Goal: Task Accomplishment & Management: Manage account settings

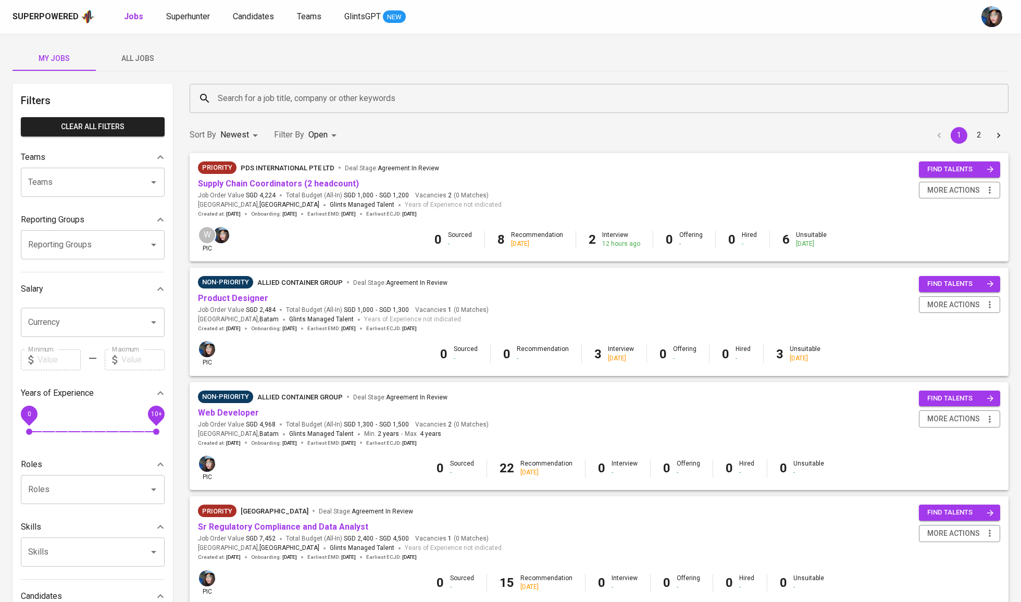
scroll to position [43, 0]
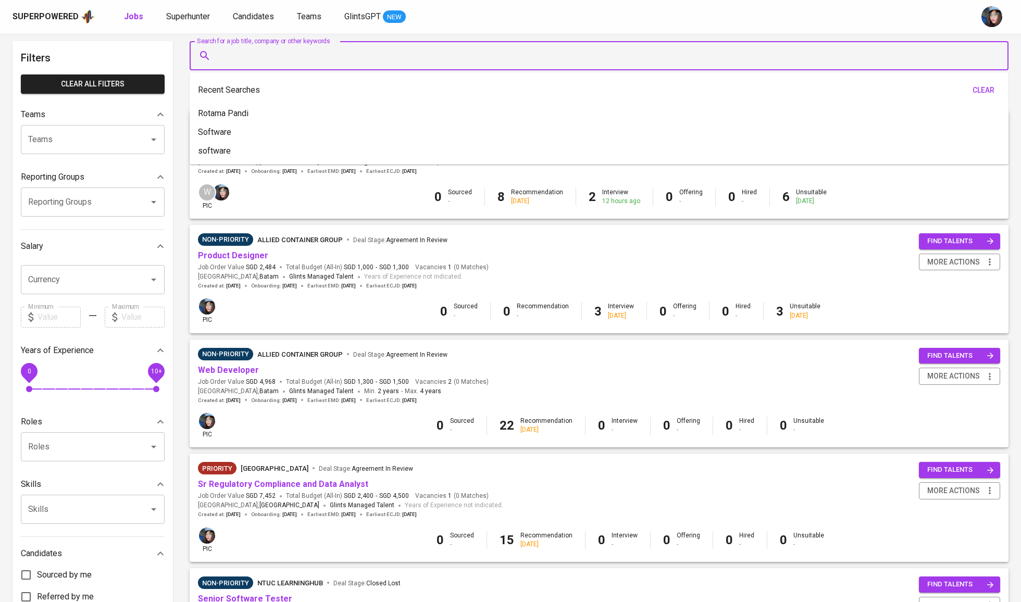
click at [505, 61] on input "Search for a job title, company or other keywords" at bounding box center [601, 56] width 773 height 20
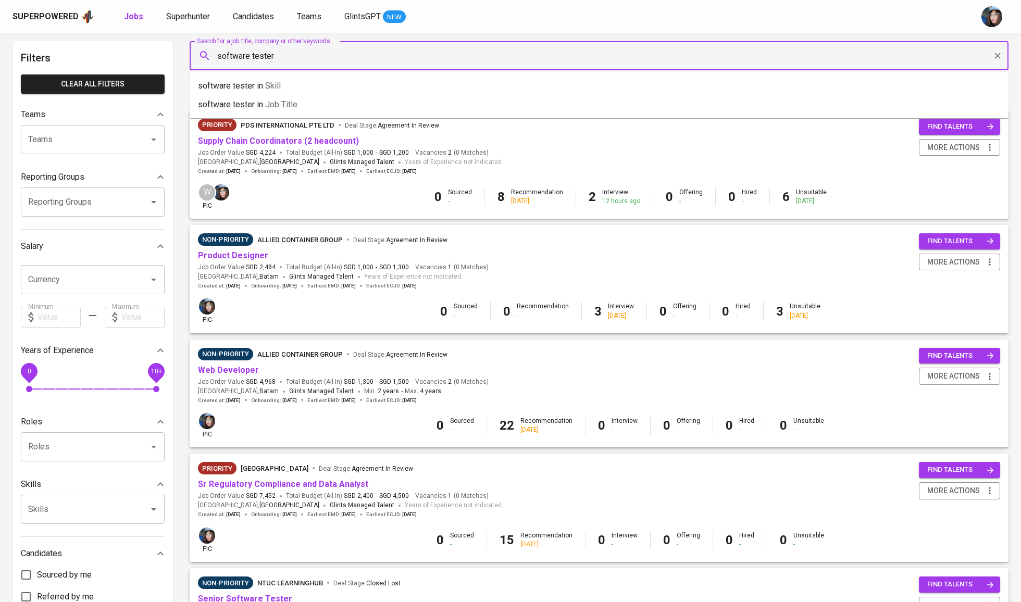
type input "software tester"
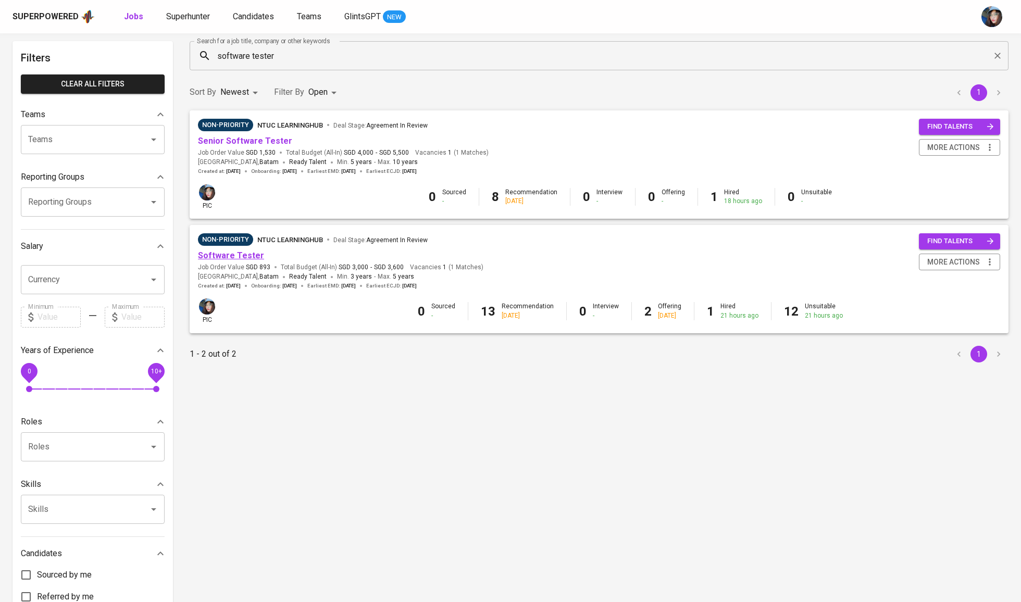
click at [240, 255] on link "Software Tester" at bounding box center [231, 256] width 66 height 10
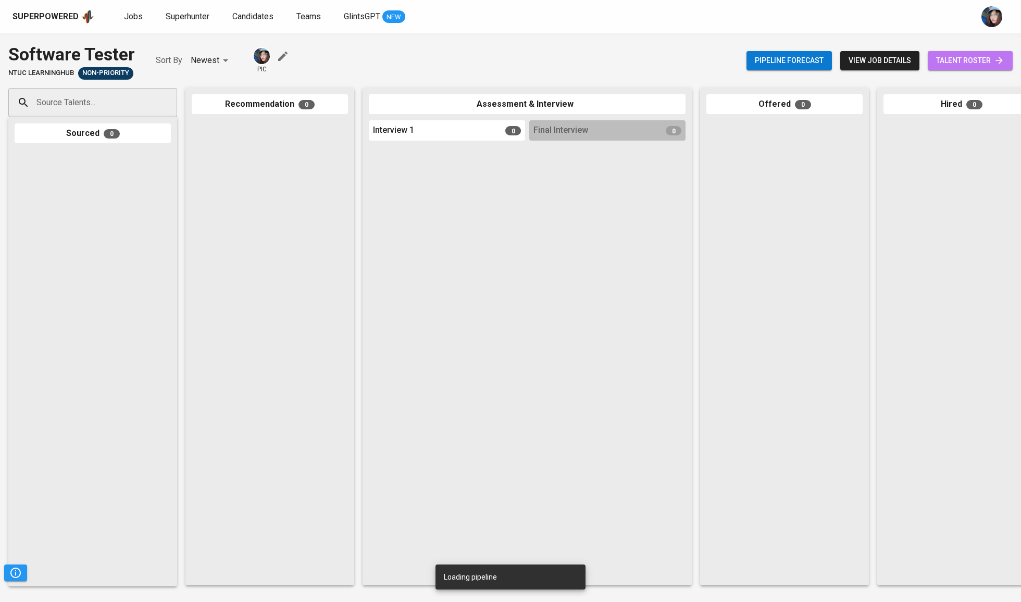
click at [954, 61] on span "talent roster" at bounding box center [970, 60] width 68 height 13
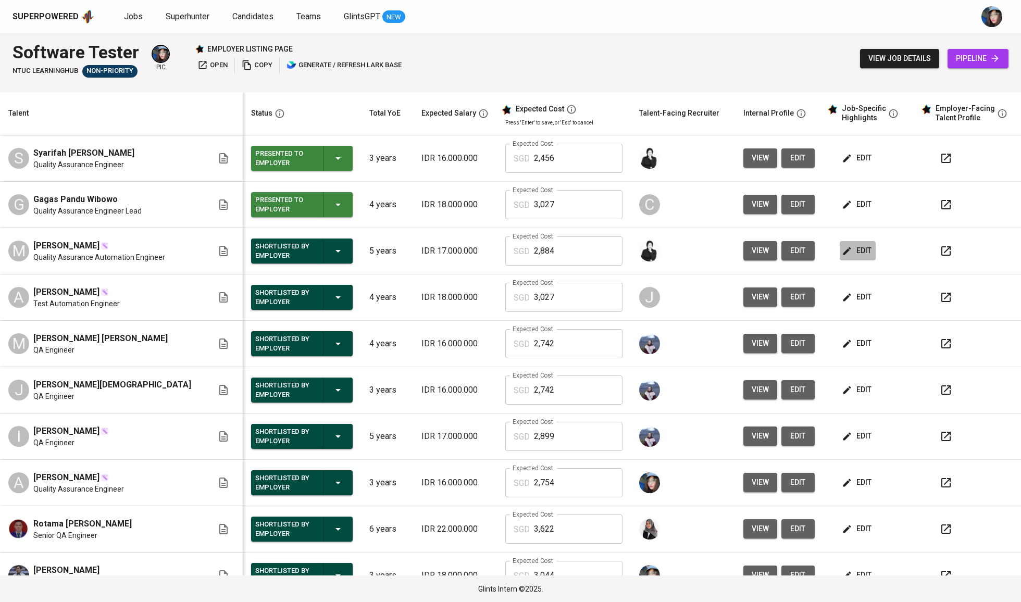
click at [843, 251] on icon "button" at bounding box center [847, 251] width 8 height 8
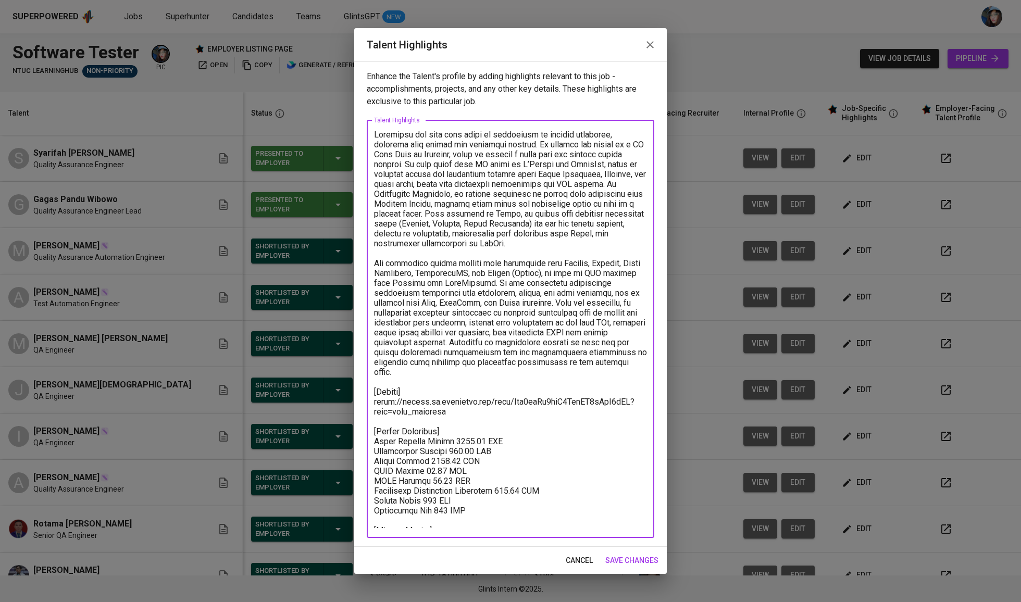
drag, startPoint x: 459, startPoint y: 399, endPoint x: 346, endPoint y: 392, distance: 113.8
click at [346, 392] on div "Talent Highlights Enhance the Talent's profile by adding highlights relevant to…" at bounding box center [510, 301] width 1021 height 602
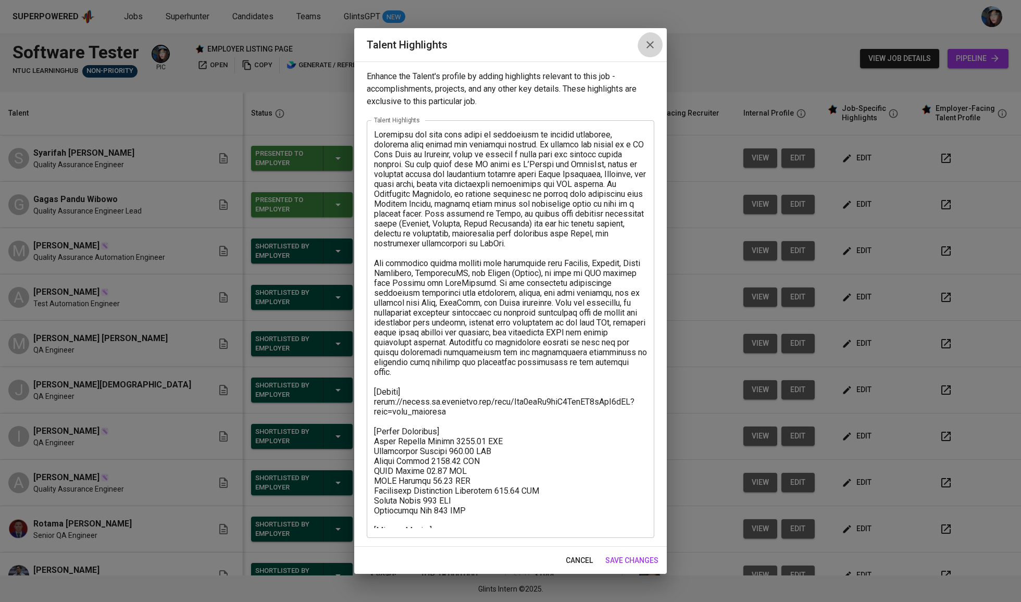
click at [648, 47] on icon "button" at bounding box center [649, 44] width 7 height 7
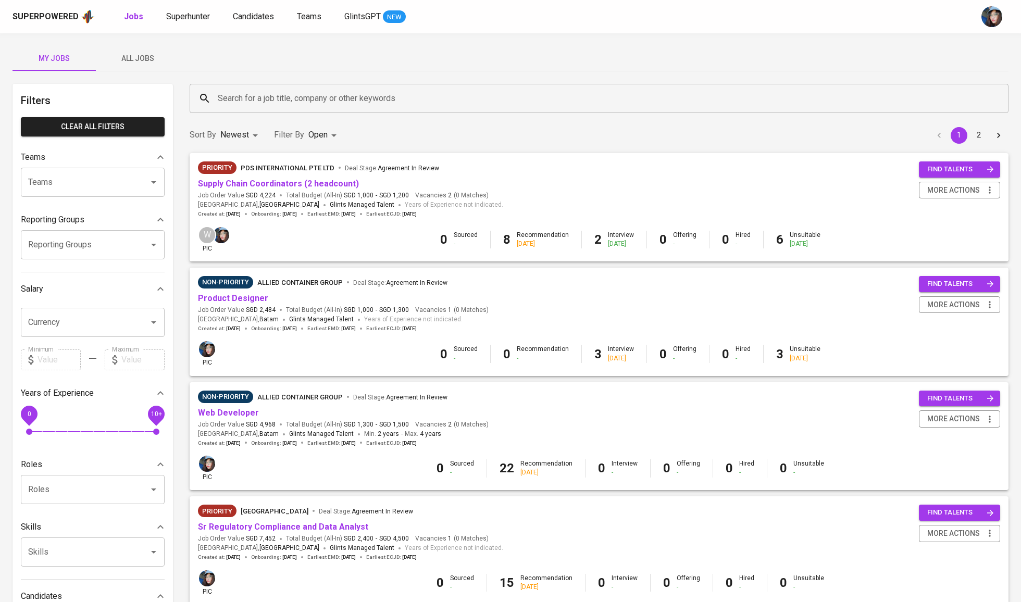
click at [252, 91] on input "Search for a job title, company or other keywords" at bounding box center [601, 99] width 773 height 20
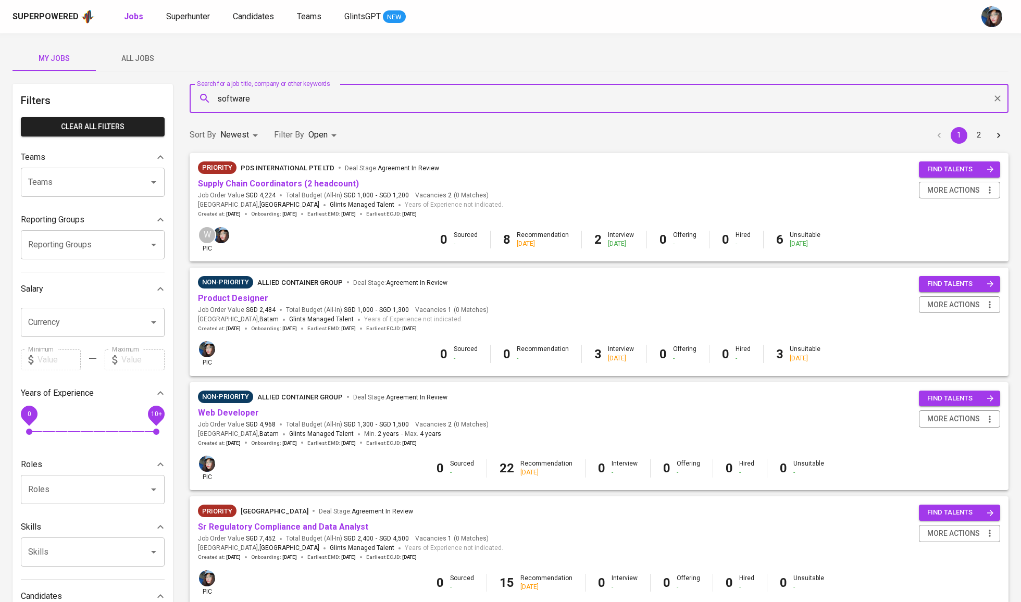
type input "software"
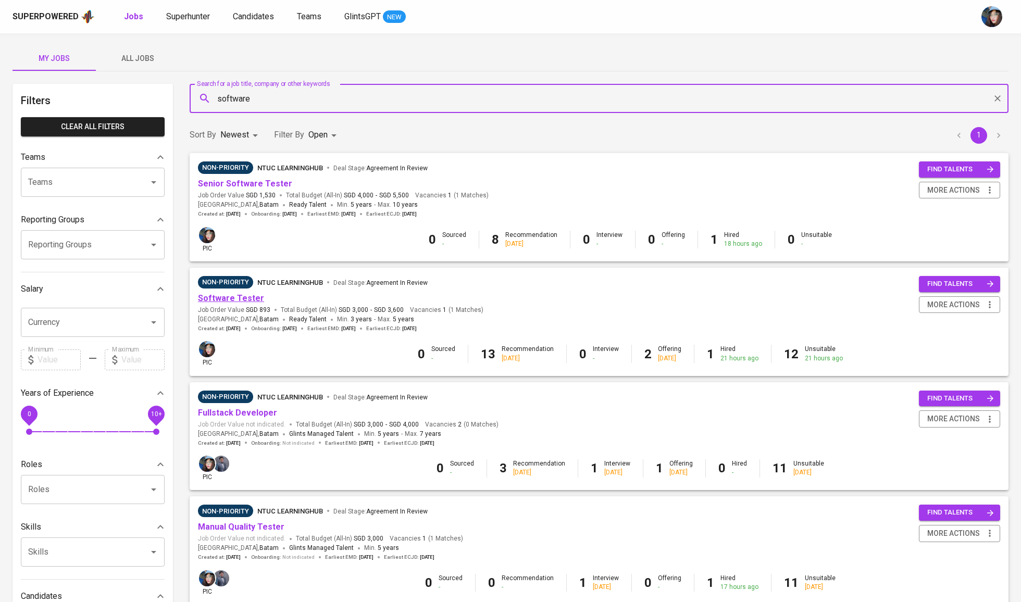
click at [250, 296] on link "Software Tester" at bounding box center [231, 298] width 66 height 10
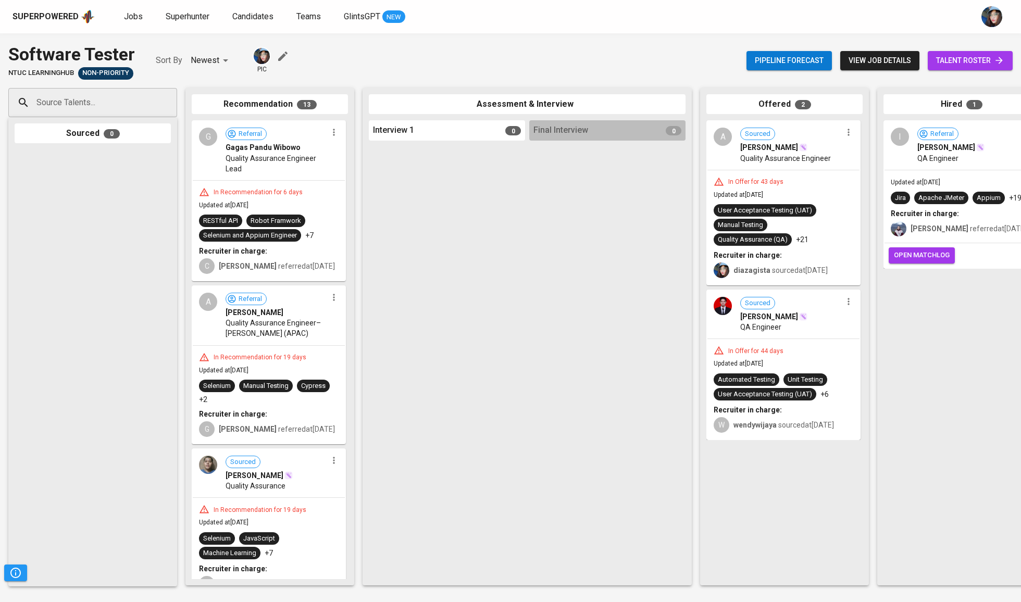
click at [1005, 61] on link "talent roster" at bounding box center [970, 60] width 85 height 19
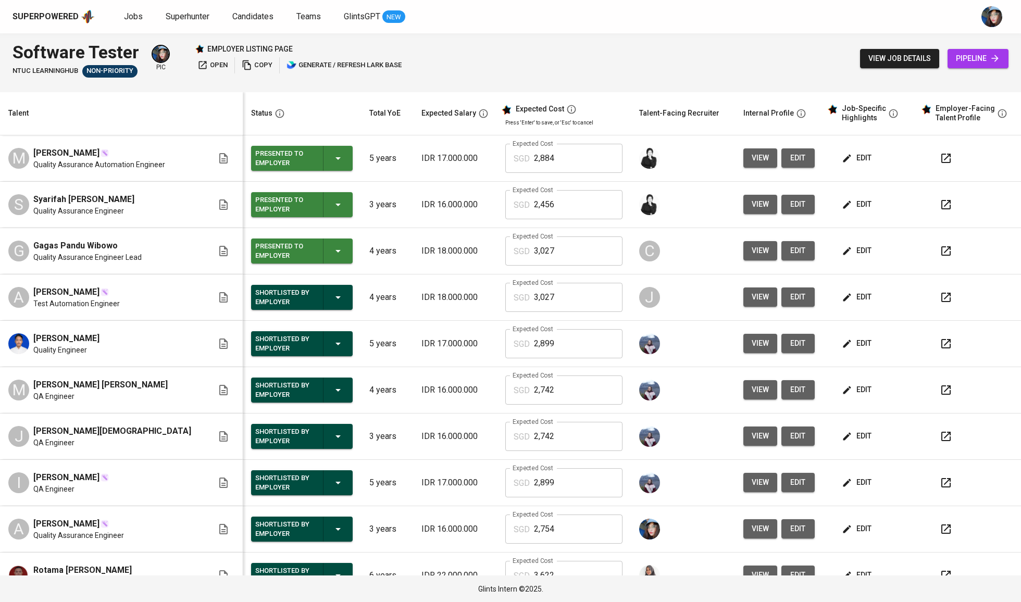
click at [332, 347] on icon "button" at bounding box center [338, 343] width 12 height 12
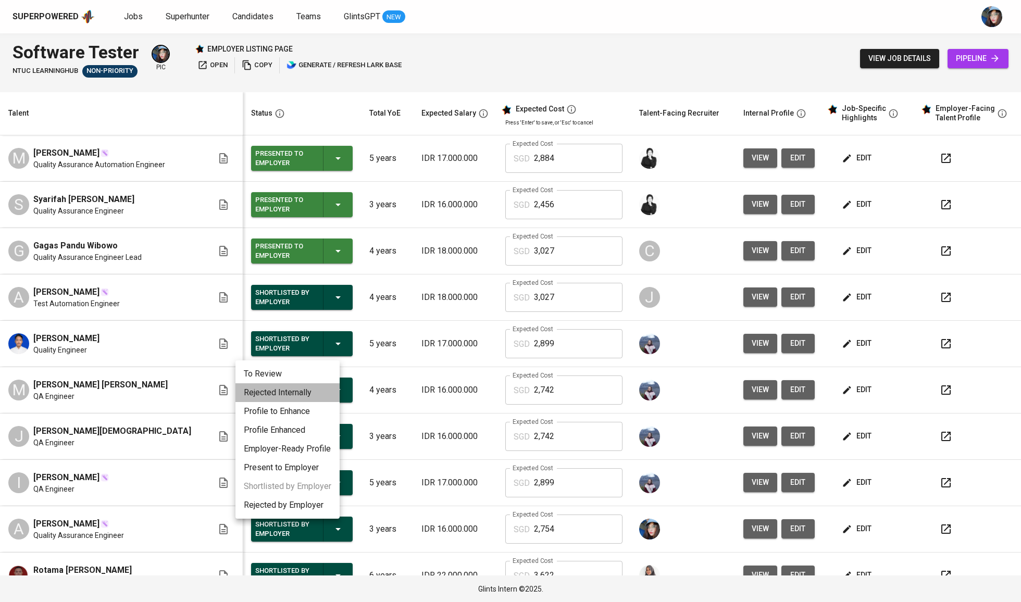
click at [290, 392] on li "Rejected Internally" at bounding box center [287, 392] width 104 height 19
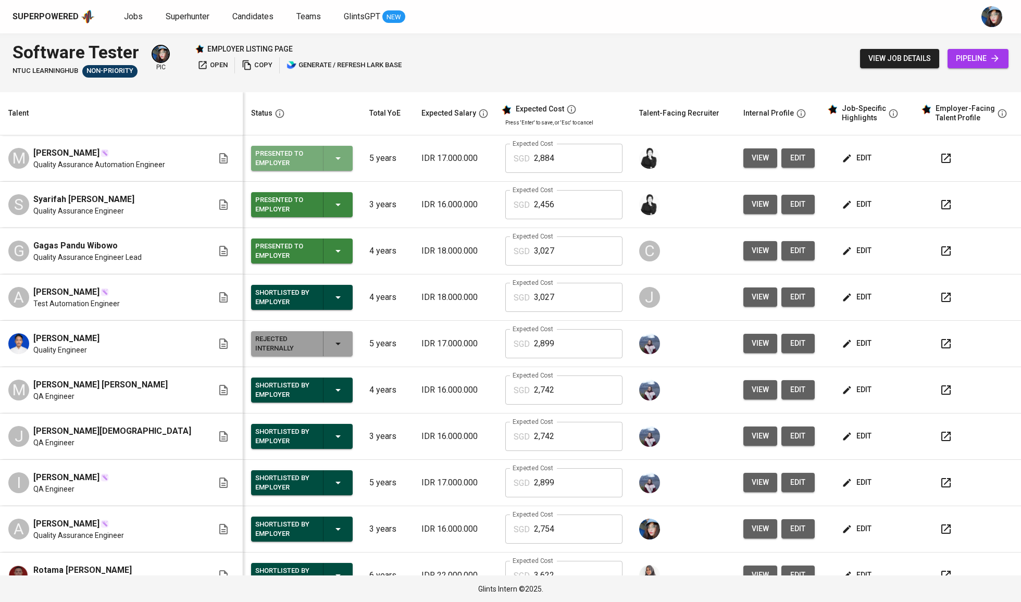
click at [311, 155] on div "Presented to Employer" at bounding box center [301, 158] width 93 height 25
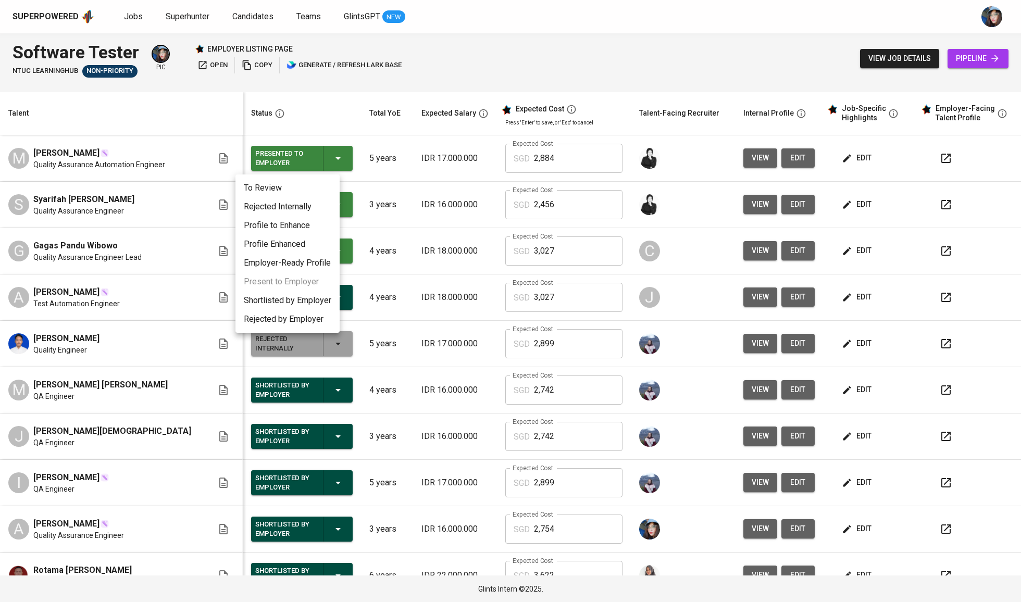
click at [301, 301] on li "Shortlisted by Employer" at bounding box center [287, 300] width 104 height 19
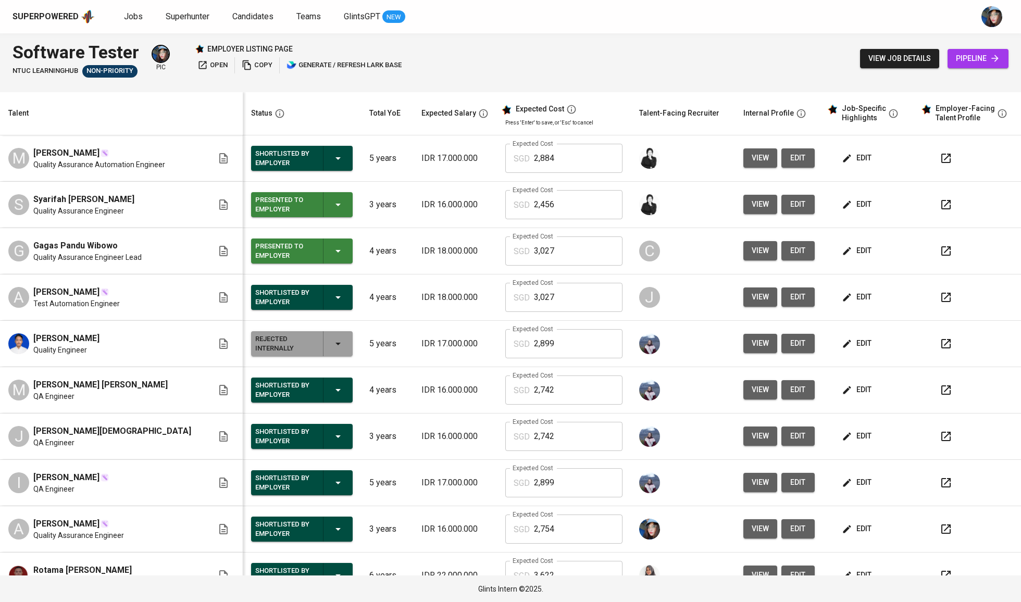
click at [854, 156] on span "edit" at bounding box center [858, 158] width 28 height 13
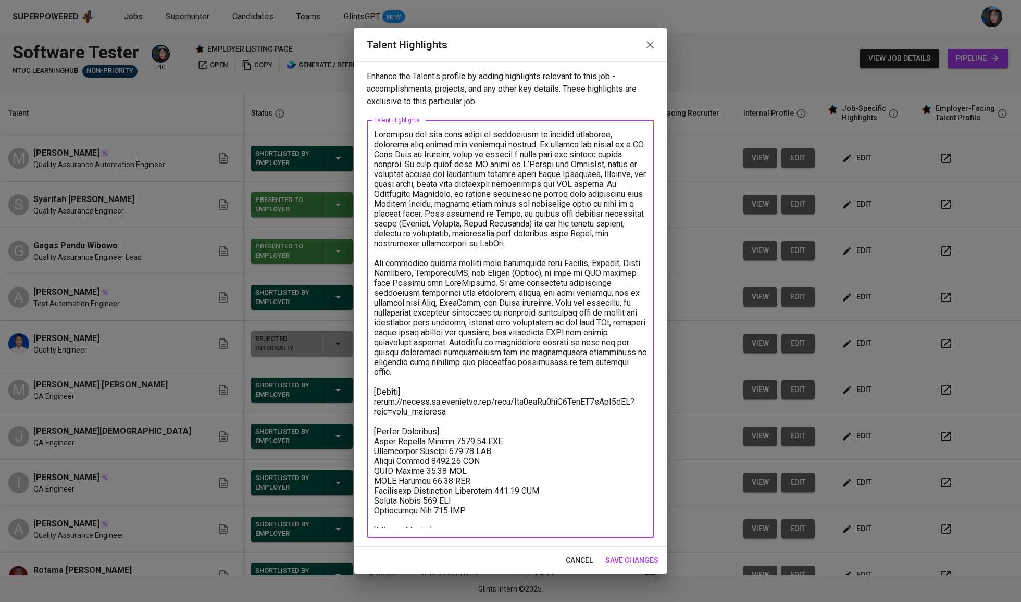
drag, startPoint x: 454, startPoint y: 396, endPoint x: 332, endPoint y: 389, distance: 122.1
click at [332, 389] on div "Talent Highlights Enhance the Talent's profile by adding highlights relevant to…" at bounding box center [510, 301] width 1021 height 602
click at [646, 40] on icon "button" at bounding box center [650, 45] width 12 height 12
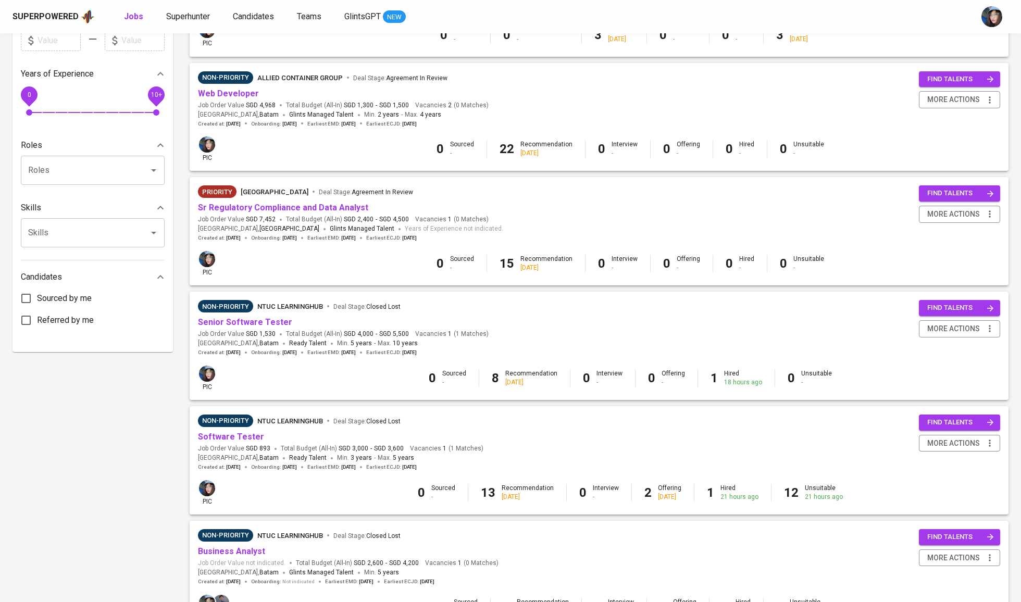
scroll to position [327, 0]
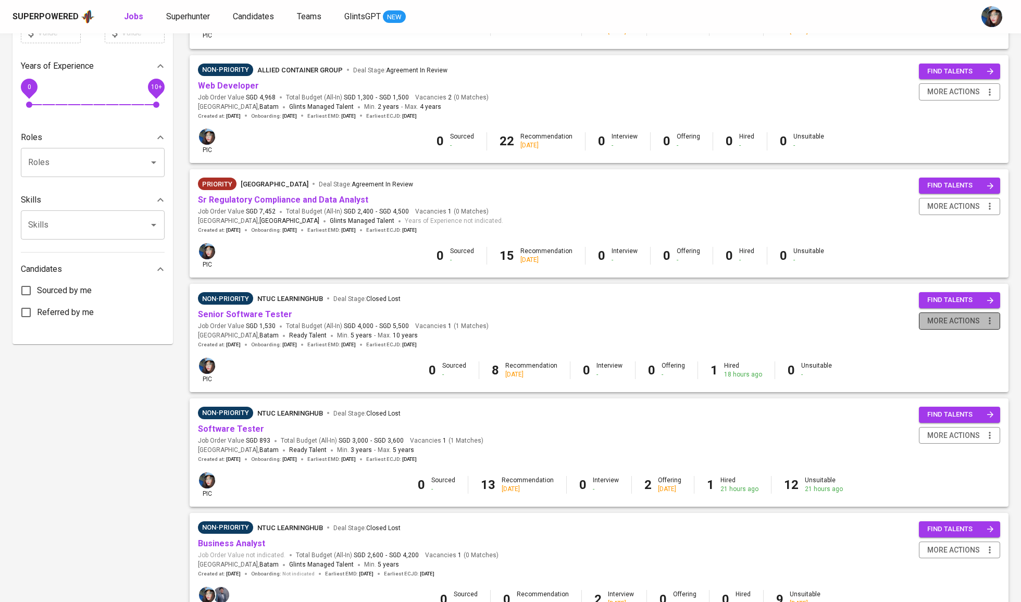
click at [970, 326] on span "more actions" at bounding box center [953, 321] width 53 height 13
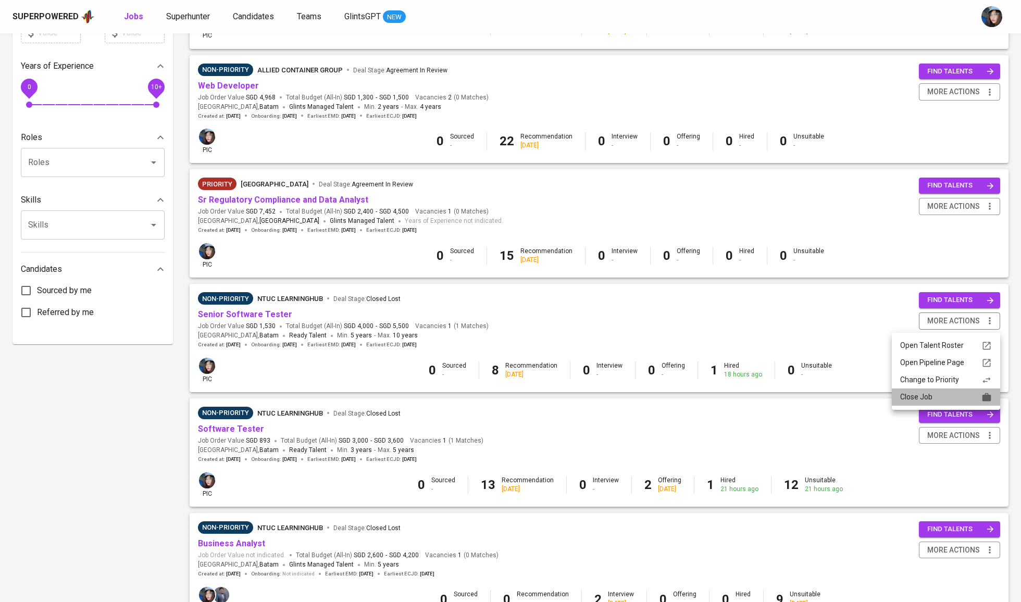
click at [954, 403] on div "Close Job" at bounding box center [946, 397] width 92 height 11
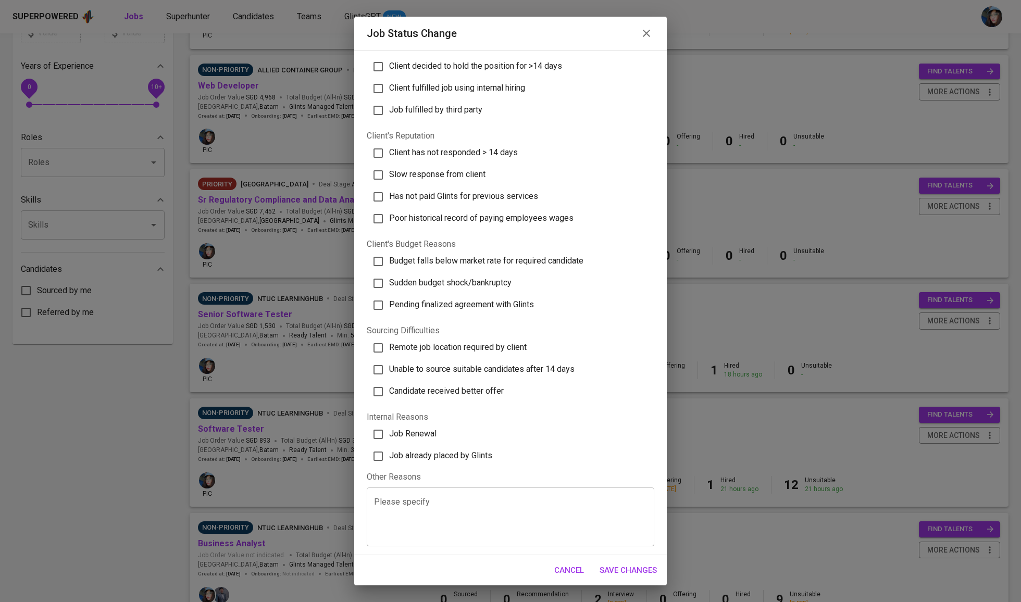
scroll to position [161, 0]
click at [409, 446] on label "Job already placed by Glints" at bounding box center [505, 456] width 281 height 22
click at [389, 446] on input "Job already placed by Glints" at bounding box center [378, 456] width 22 height 22
checkbox input "true"
click at [640, 565] on span "Save Changes" at bounding box center [627, 571] width 57 height 14
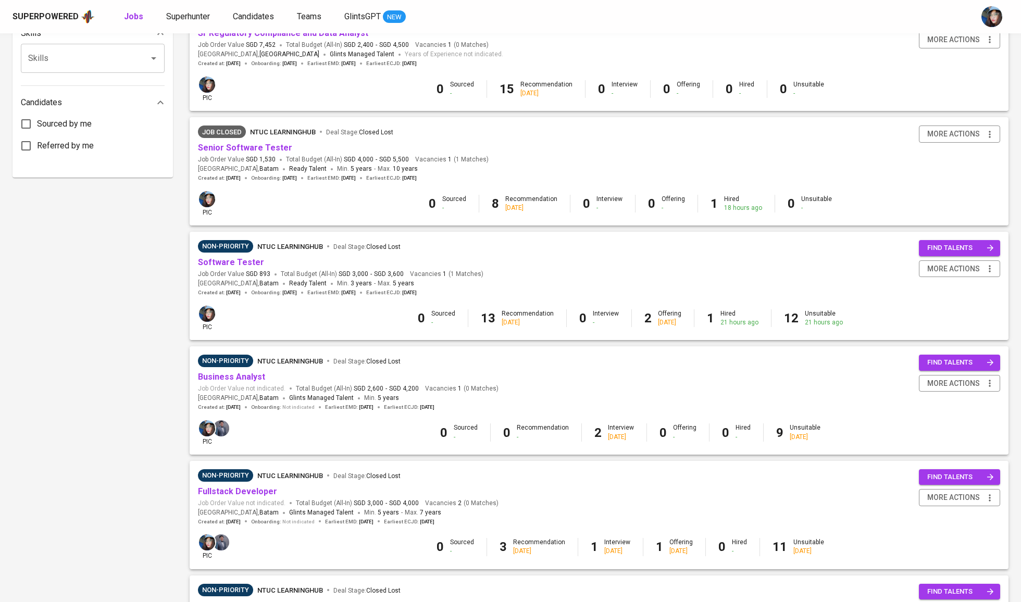
scroll to position [498, 0]
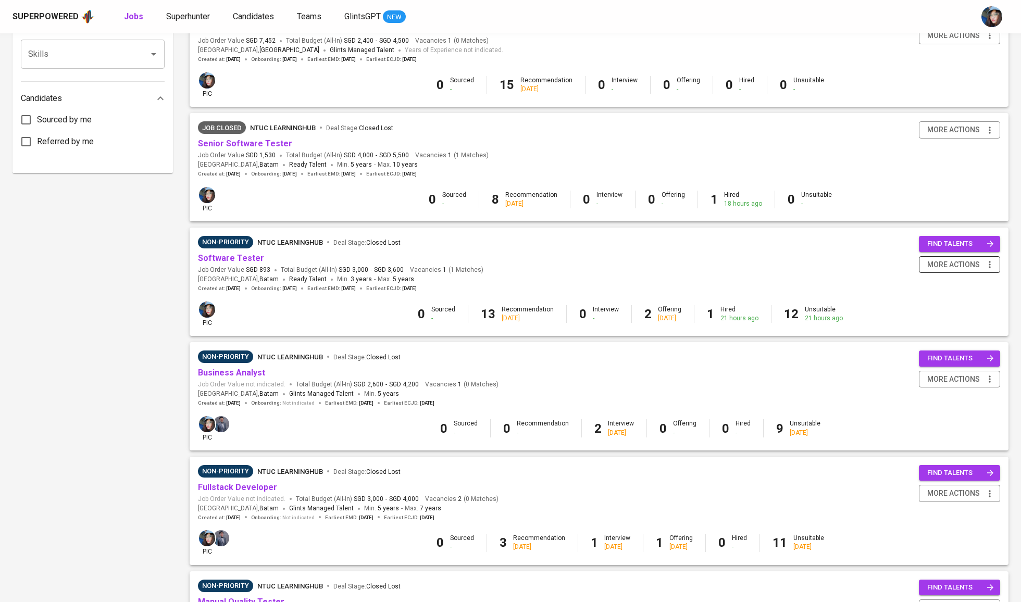
click at [958, 267] on span "more actions" at bounding box center [953, 264] width 53 height 13
click at [957, 346] on div "Close Job" at bounding box center [946, 340] width 92 height 11
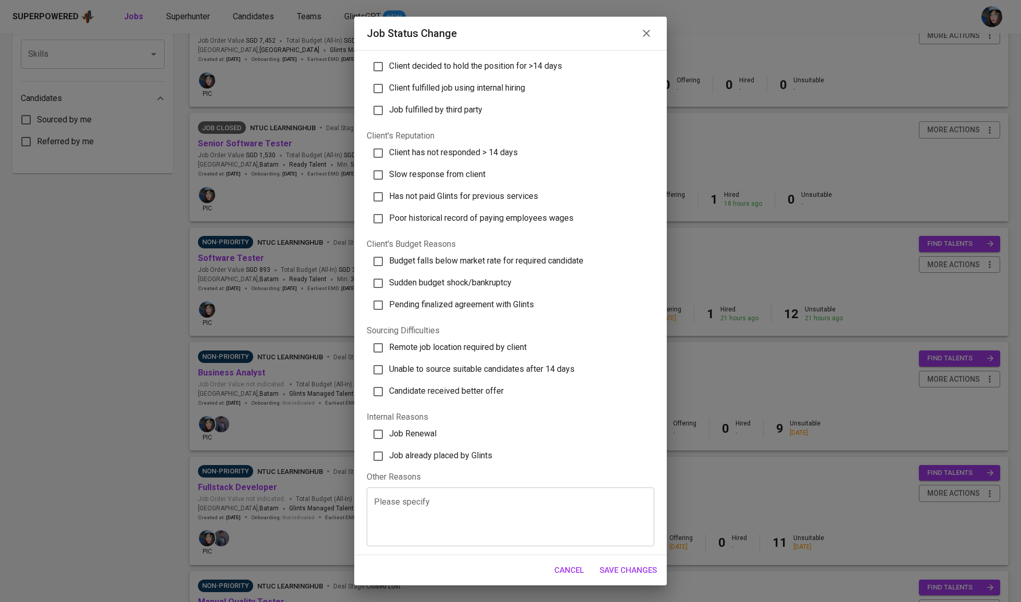
scroll to position [161, 0]
click at [469, 455] on span "Job already placed by Glints" at bounding box center [440, 456] width 103 height 10
click at [389, 455] on input "Job already placed by Glints" at bounding box center [378, 456] width 22 height 22
checkbox input "true"
click at [632, 570] on span "Save Changes" at bounding box center [627, 571] width 57 height 14
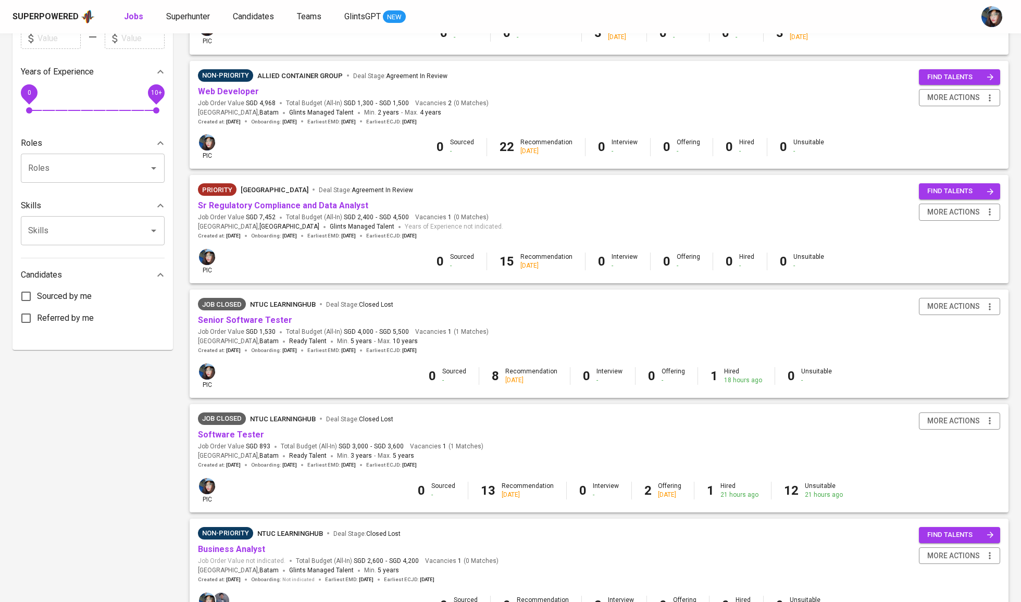
scroll to position [136, 0]
